Goal: Information Seeking & Learning: Learn about a topic

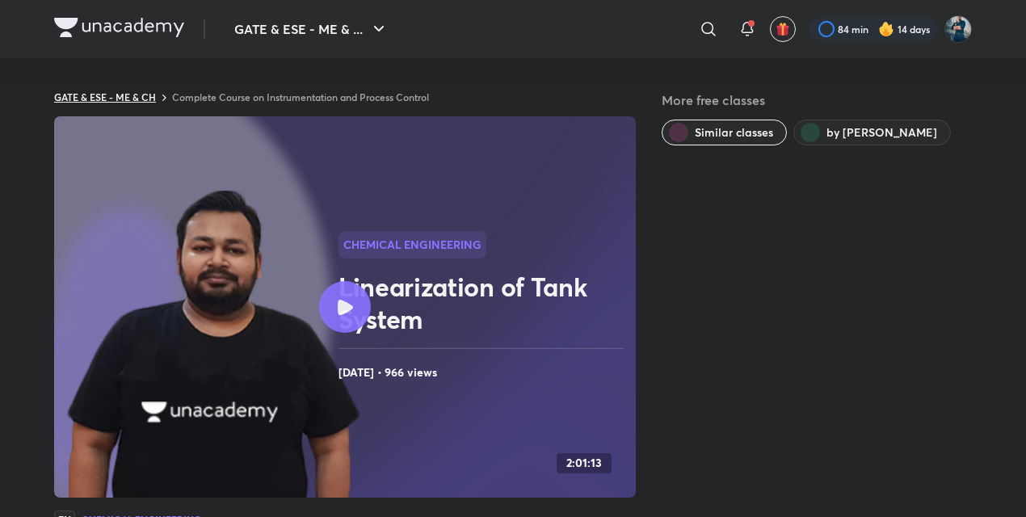
click at [147, 97] on link "GATE & ESE - ME & CH" at bounding box center [105, 96] width 102 height 13
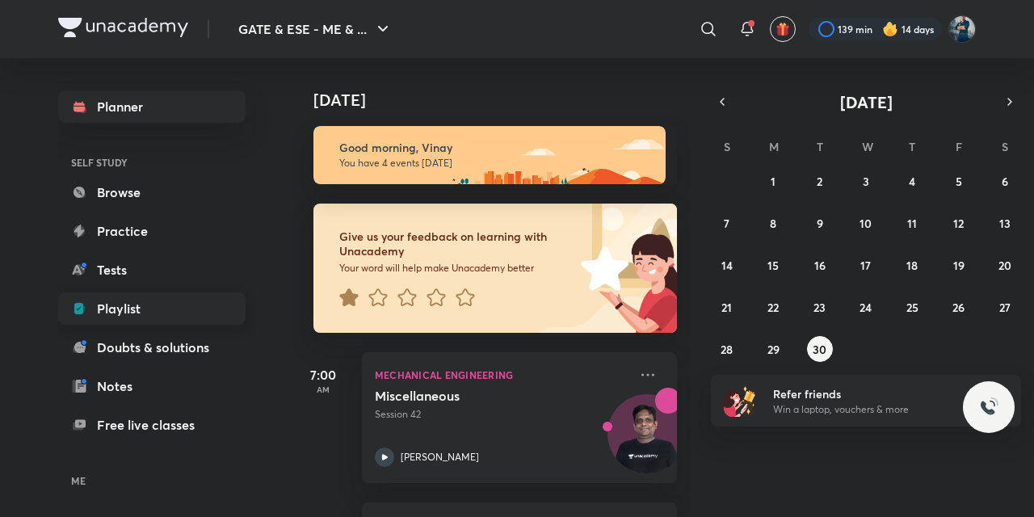
click at [115, 303] on link "Playlist" at bounding box center [151, 308] width 187 height 32
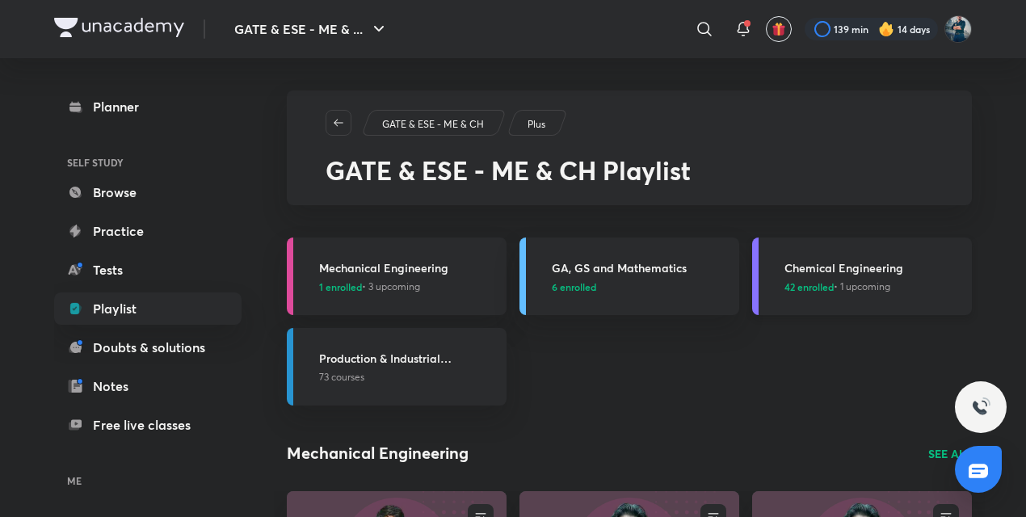
click at [824, 265] on h3 "Chemical Engineering" at bounding box center [873, 267] width 178 height 17
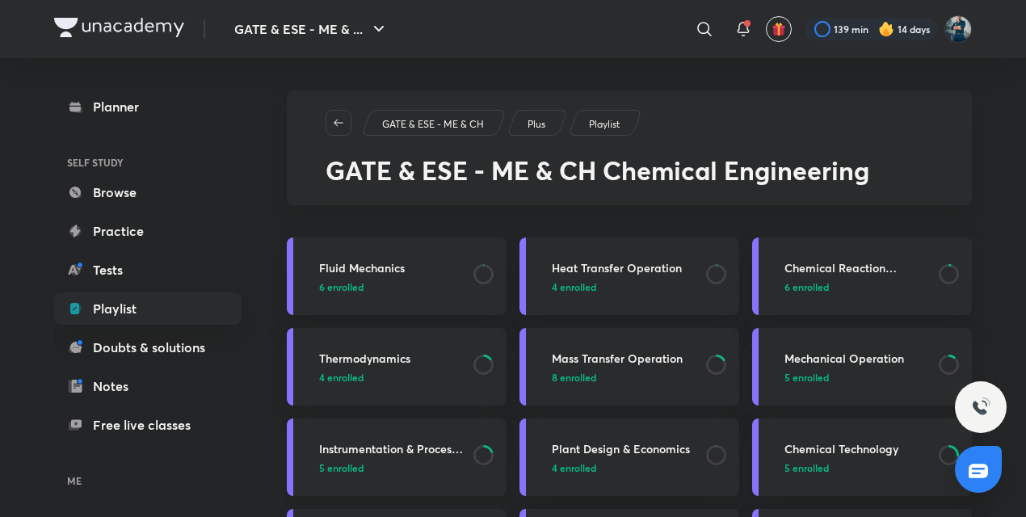
click at [399, 445] on h3 "Instrumentation & Process Control" at bounding box center [391, 448] width 145 height 17
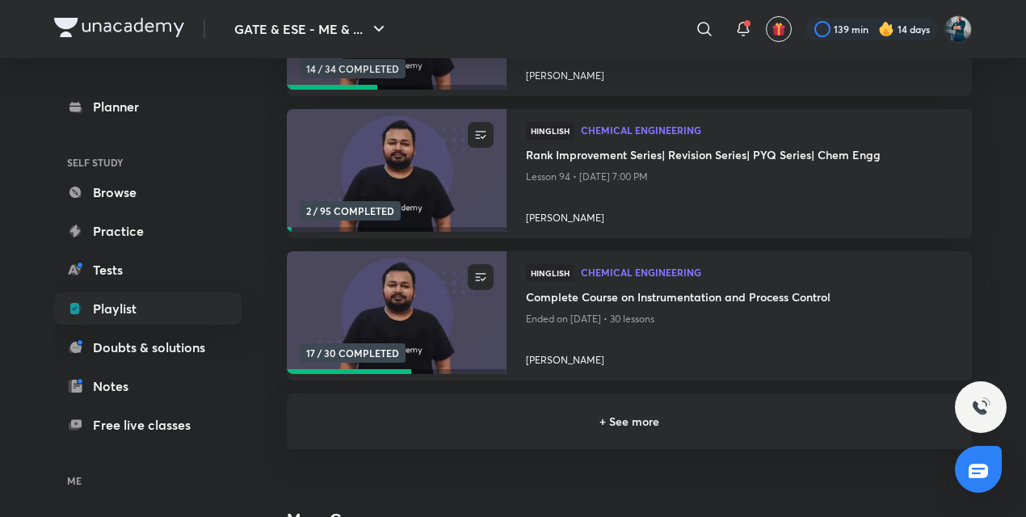
scroll to position [326, 0]
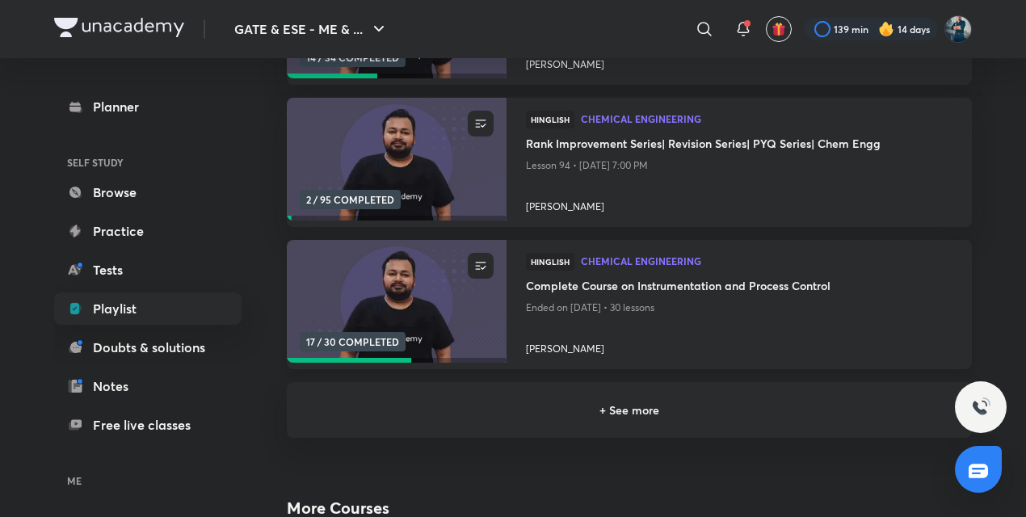
click at [610, 282] on h4 "Complete Course on Instrumentation and Process Control" at bounding box center [739, 287] width 427 height 20
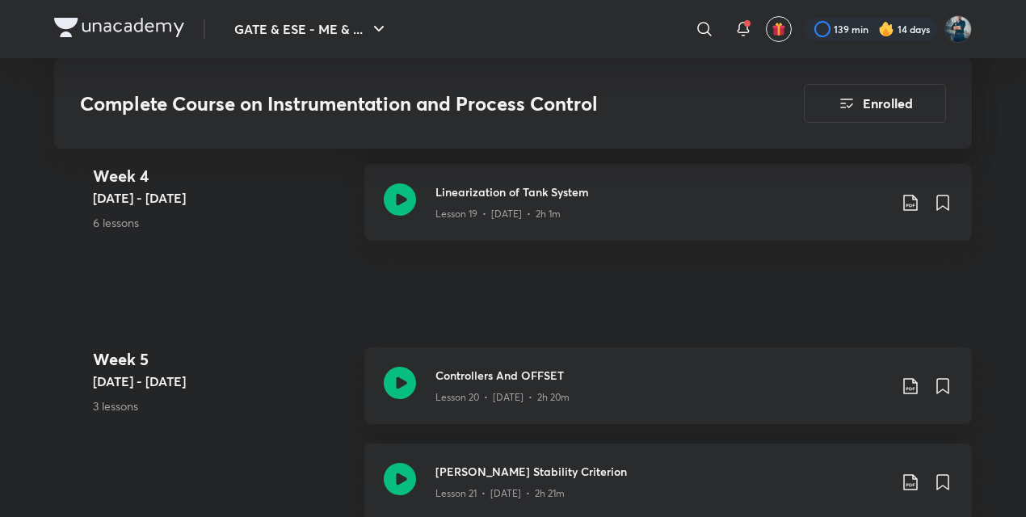
scroll to position [2983, 0]
click at [400, 380] on icon at bounding box center [400, 382] width 32 height 32
